Goal: Task Accomplishment & Management: Manage account settings

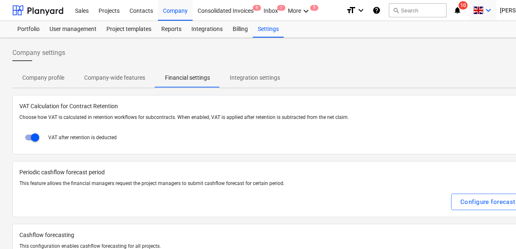
click at [493, 15] on div "keyboard_arrow_down" at bounding box center [483, 10] width 20 height 21
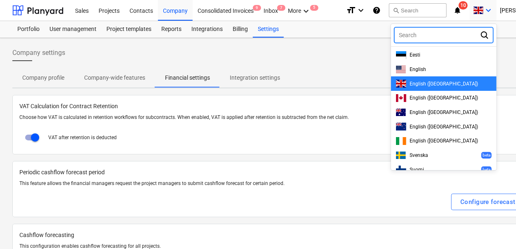
click at [384, 67] on div at bounding box center [258, 124] width 516 height 249
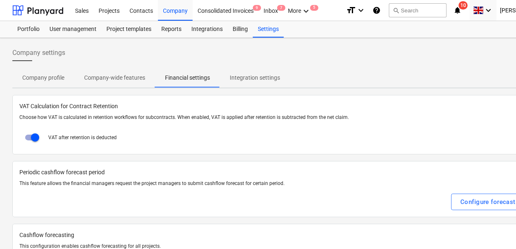
click at [473, 1] on div "format_size keyboard_arrow_down help search Search notifications 10 keyboard_ar…" at bounding box center [449, 10] width 206 height 21
click at [461, 8] on icon "notifications" at bounding box center [457, 10] width 8 height 10
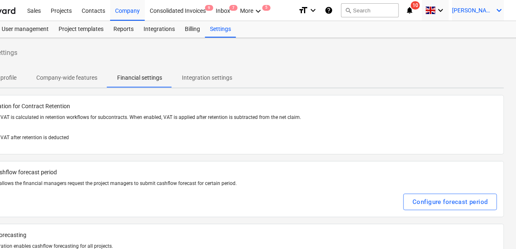
click at [503, 10] on icon "keyboard_arrow_down" at bounding box center [499, 10] width 10 height 10
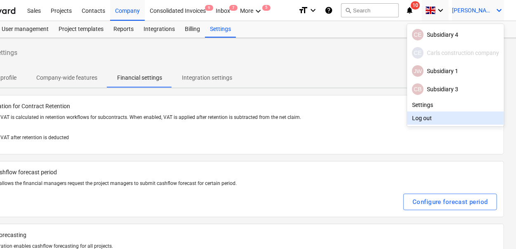
click at [437, 115] on div "Log out" at bounding box center [455, 117] width 97 height 13
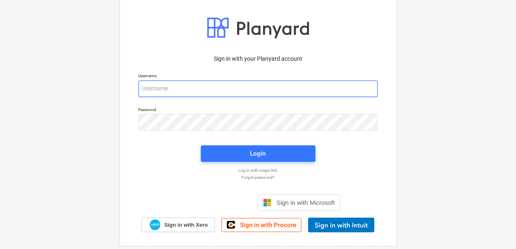
click at [195, 87] on input "email" at bounding box center [258, 88] width 239 height 16
type input "[PERSON_NAME][EMAIL_ADDRESS][DOMAIN_NAME]"
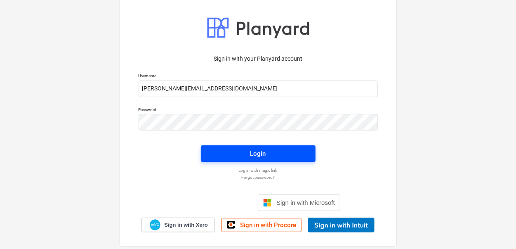
click at [218, 148] on span "Login" at bounding box center [258, 153] width 95 height 11
